Goal: Task Accomplishment & Management: Use online tool/utility

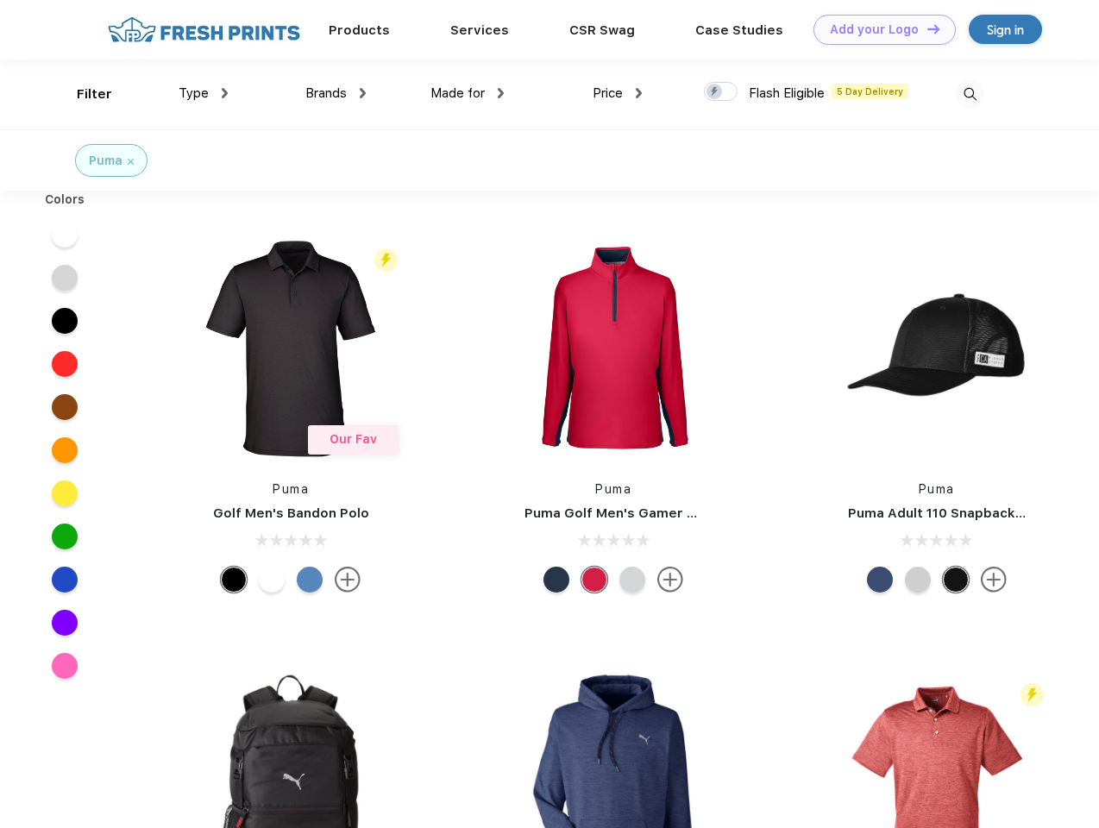
click at [878, 29] on link "Add your Logo Design Tool" at bounding box center [885, 30] width 142 height 30
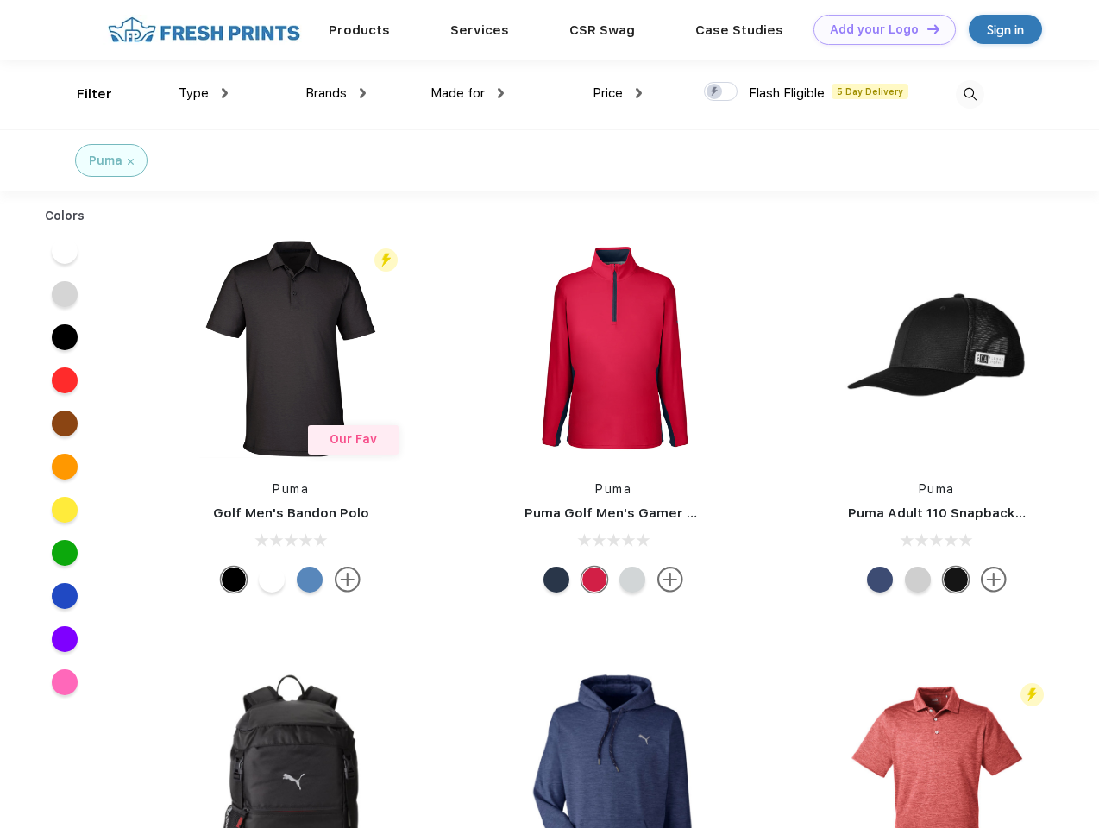
click at [0, 0] on div "Design Tool" at bounding box center [0, 0] width 0 height 0
click at [926, 28] on link "Add your Logo Design Tool" at bounding box center [885, 30] width 142 height 30
click at [83, 94] on div "Filter" at bounding box center [94, 95] width 35 height 20
click at [204, 93] on span "Type" at bounding box center [194, 93] width 30 height 16
click at [336, 93] on span "Brands" at bounding box center [325, 93] width 41 height 16
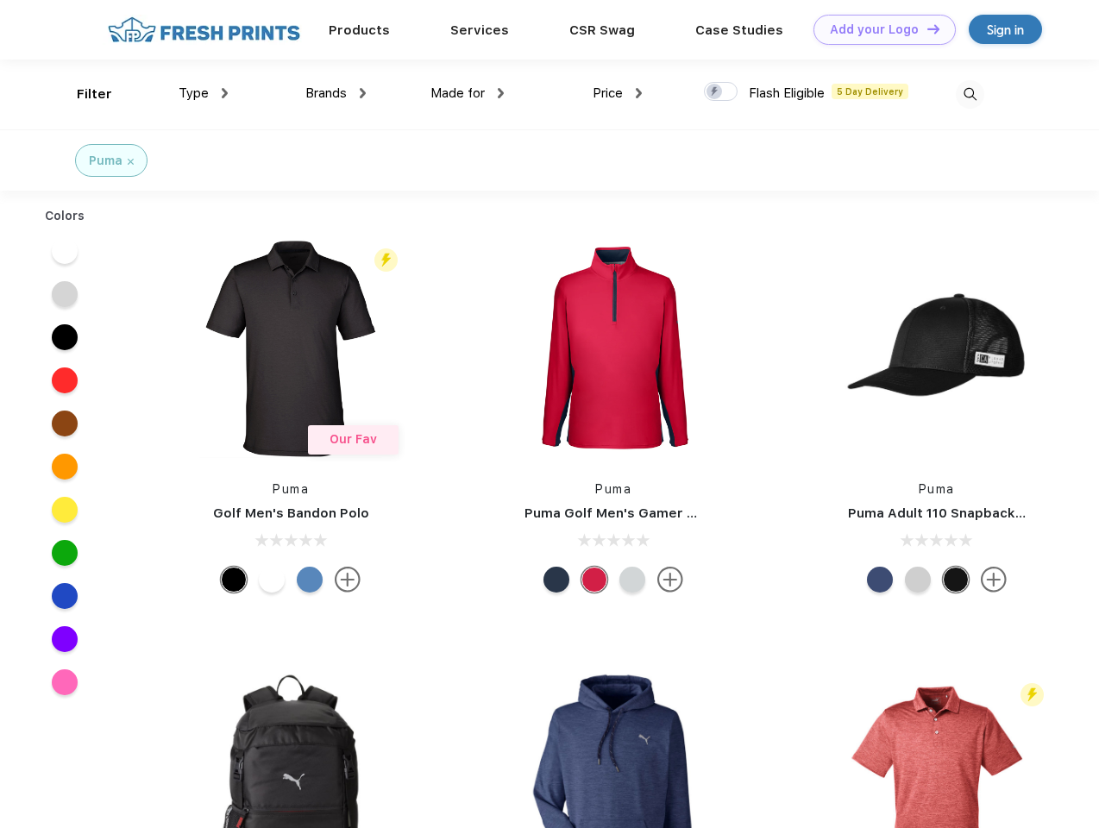
click at [468, 93] on span "Made for" at bounding box center [458, 93] width 54 height 16
click at [618, 93] on span "Price" at bounding box center [608, 93] width 30 height 16
click at [721, 92] on div at bounding box center [721, 91] width 34 height 19
click at [715, 92] on input "checkbox" at bounding box center [709, 86] width 11 height 11
click at [970, 94] on img at bounding box center [970, 94] width 28 height 28
